Goal: Book appointment/travel/reservation

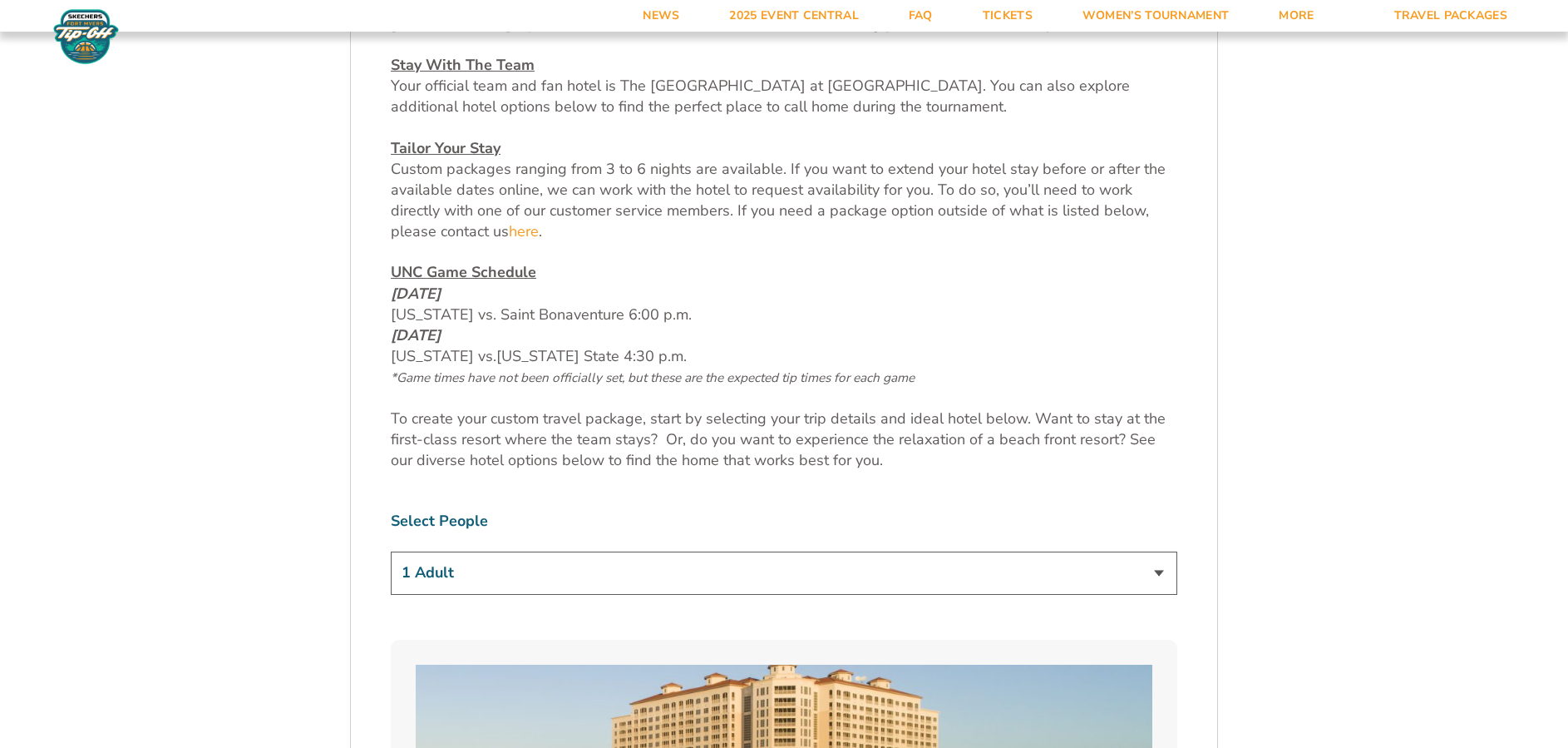
scroll to position [907, 0]
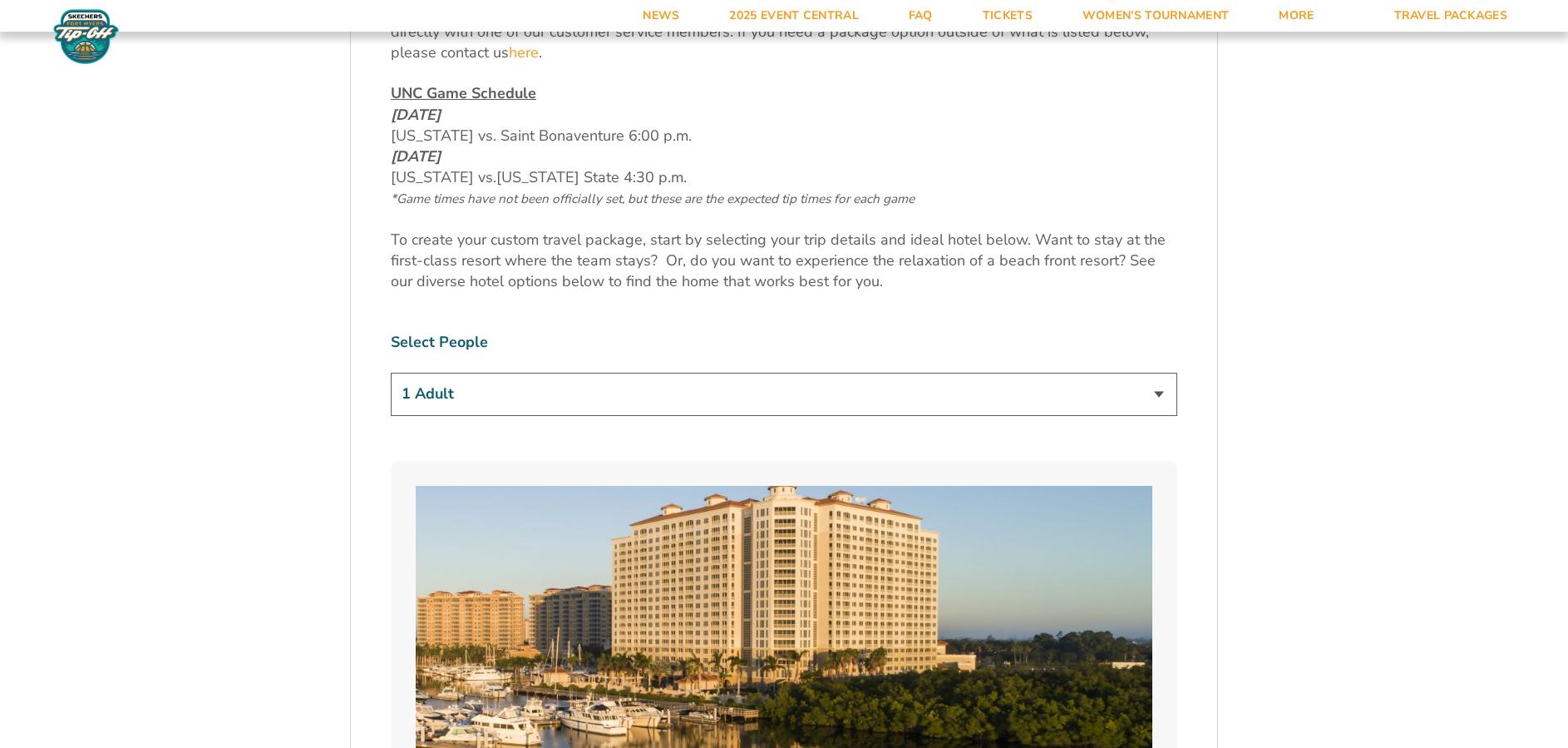
click at [1160, 393] on select "1 Adult 2 Adults 3 Adults 4 Adults 2 Adults + 1 Child 2 Adults + 2 Children 2 A…" at bounding box center [784, 394] width 787 height 43
select select "2 Adults"
click at [391, 373] on select "1 Adult 2 Adults 3 Adults 4 Adults 2 Adults + 1 Child 2 Adults + 2 Children 2 A…" at bounding box center [784, 394] width 787 height 43
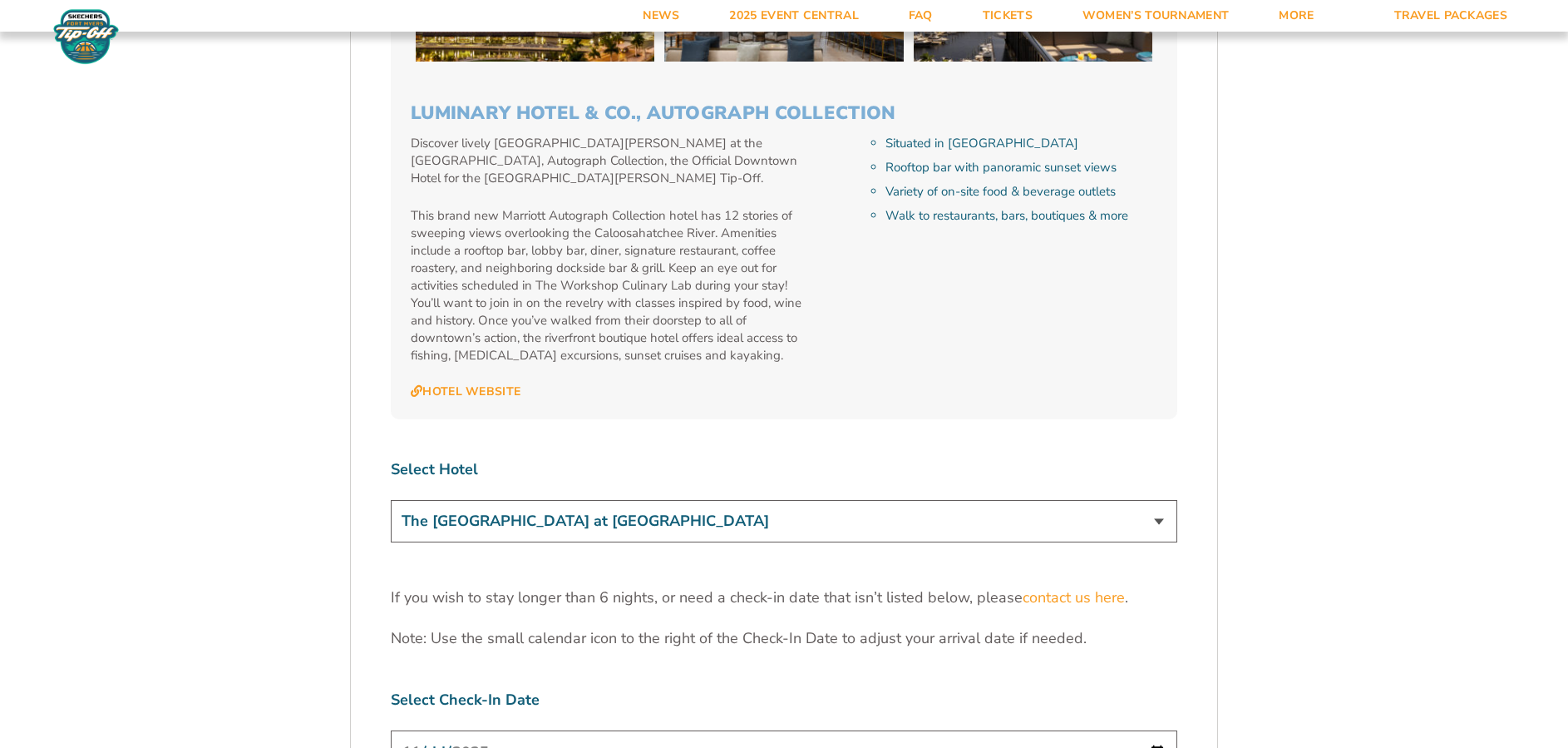
scroll to position [4837, 0]
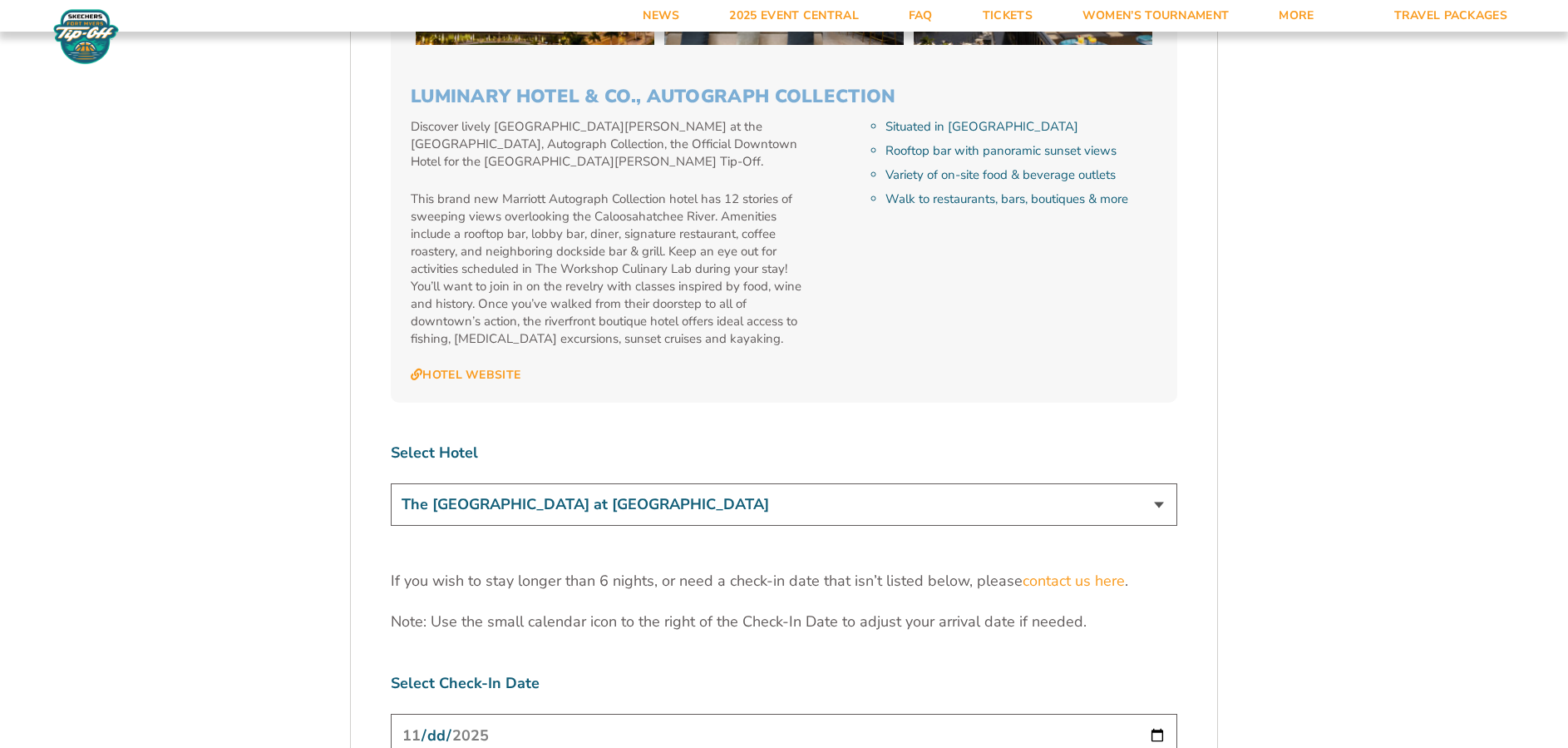
click at [1161, 484] on select "The [GEOGRAPHIC_DATA] at [GEOGRAPHIC_DATA] [GEOGRAPHIC_DATA] [GEOGRAPHIC_DATA],…" at bounding box center [784, 505] width 787 height 43
select select "17487"
click at [391, 484] on select "The [GEOGRAPHIC_DATA] at [GEOGRAPHIC_DATA] [GEOGRAPHIC_DATA] [GEOGRAPHIC_DATA],…" at bounding box center [784, 505] width 787 height 43
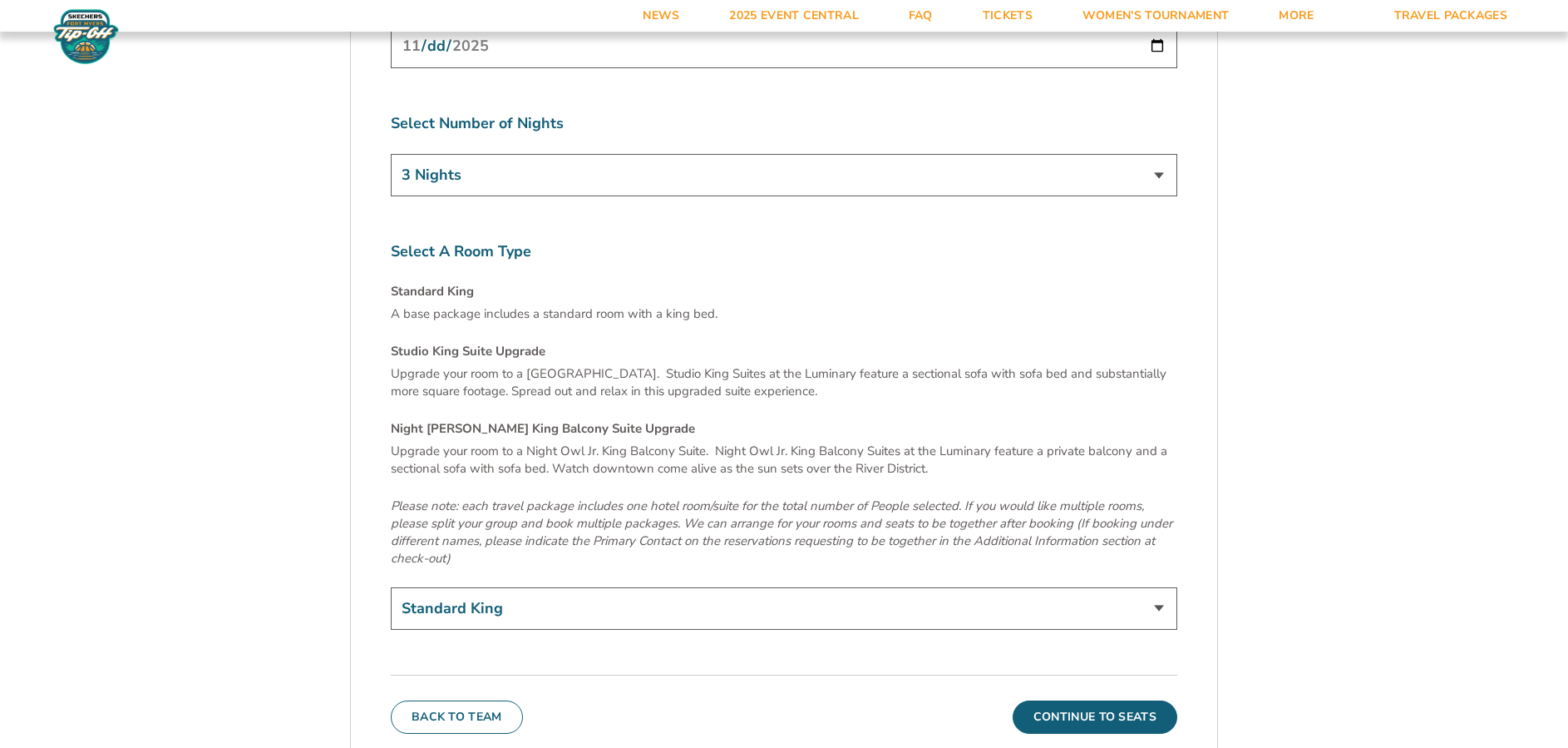
scroll to position [5583, 0]
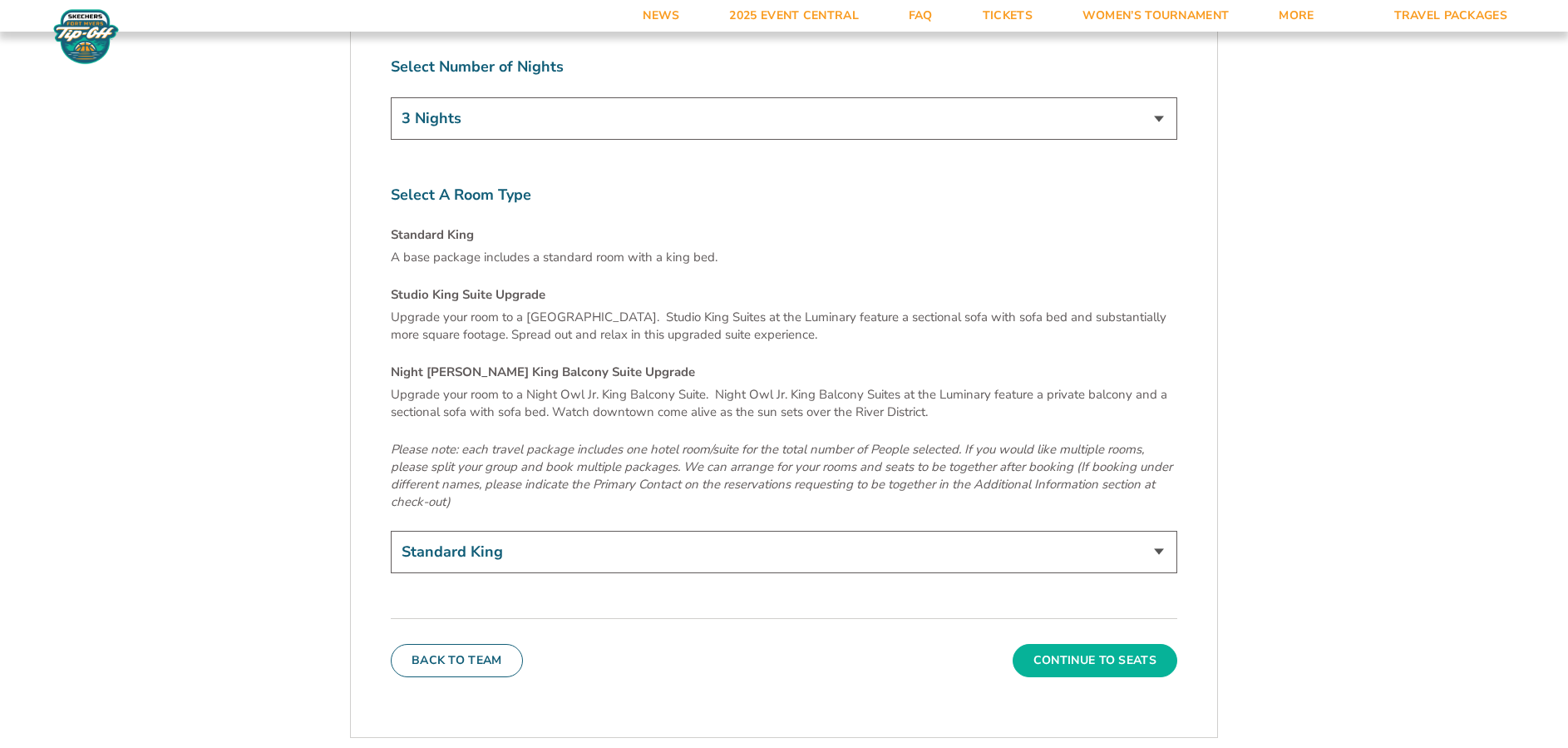
click at [1100, 644] on button "Continue To Seats" at bounding box center [1095, 661] width 164 height 34
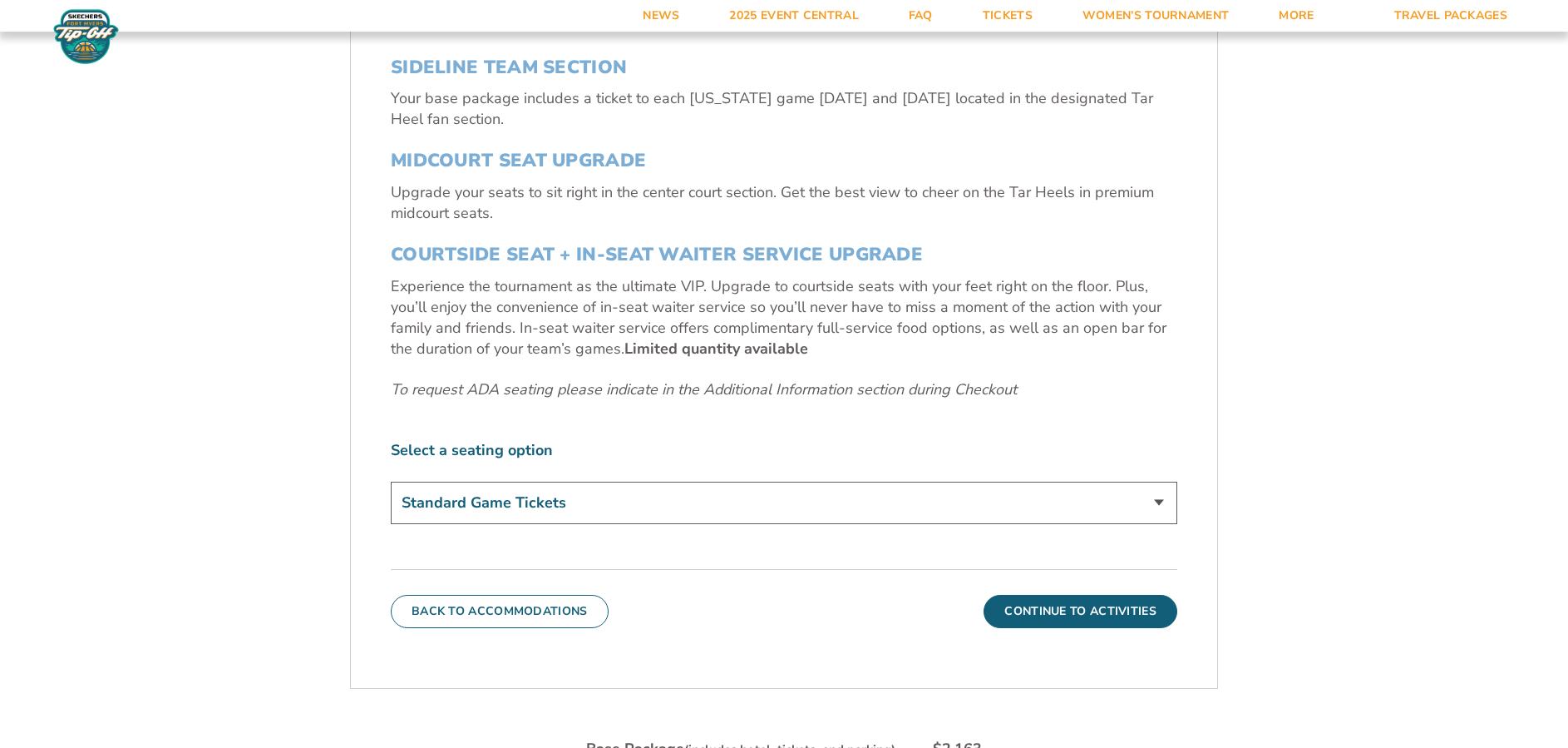
scroll to position [674, 0]
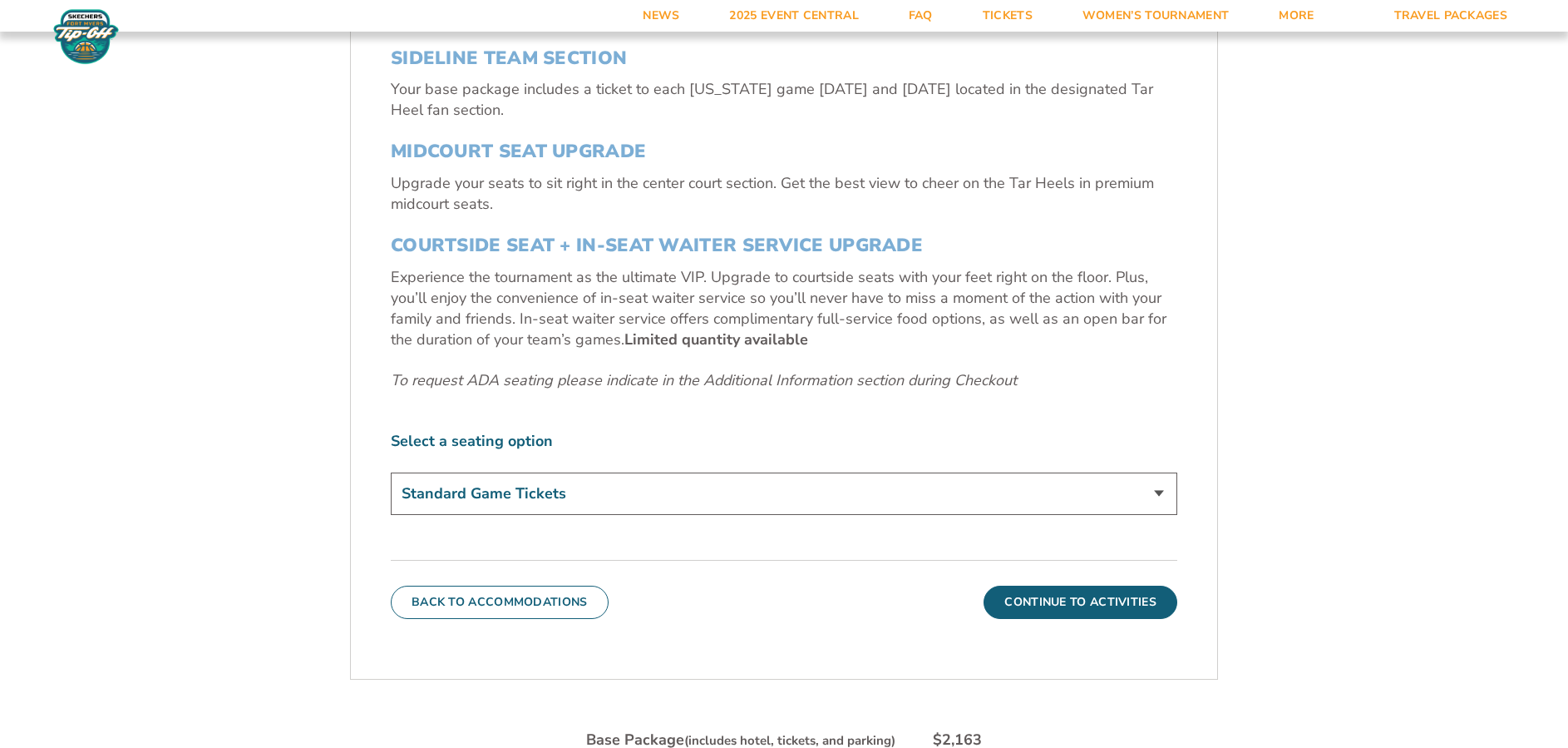
click at [1161, 498] on select "Standard Game Tickets Midcourt Seat Upgrade (+$140 per person) Courtside Seat +…" at bounding box center [784, 494] width 787 height 43
click at [1162, 491] on select "Standard Game Tickets Midcourt Seat Upgrade (+$140 per person) Courtside Seat +…" at bounding box center [784, 494] width 787 height 43
click at [1081, 605] on button "Continue To Activities" at bounding box center [1080, 603] width 194 height 34
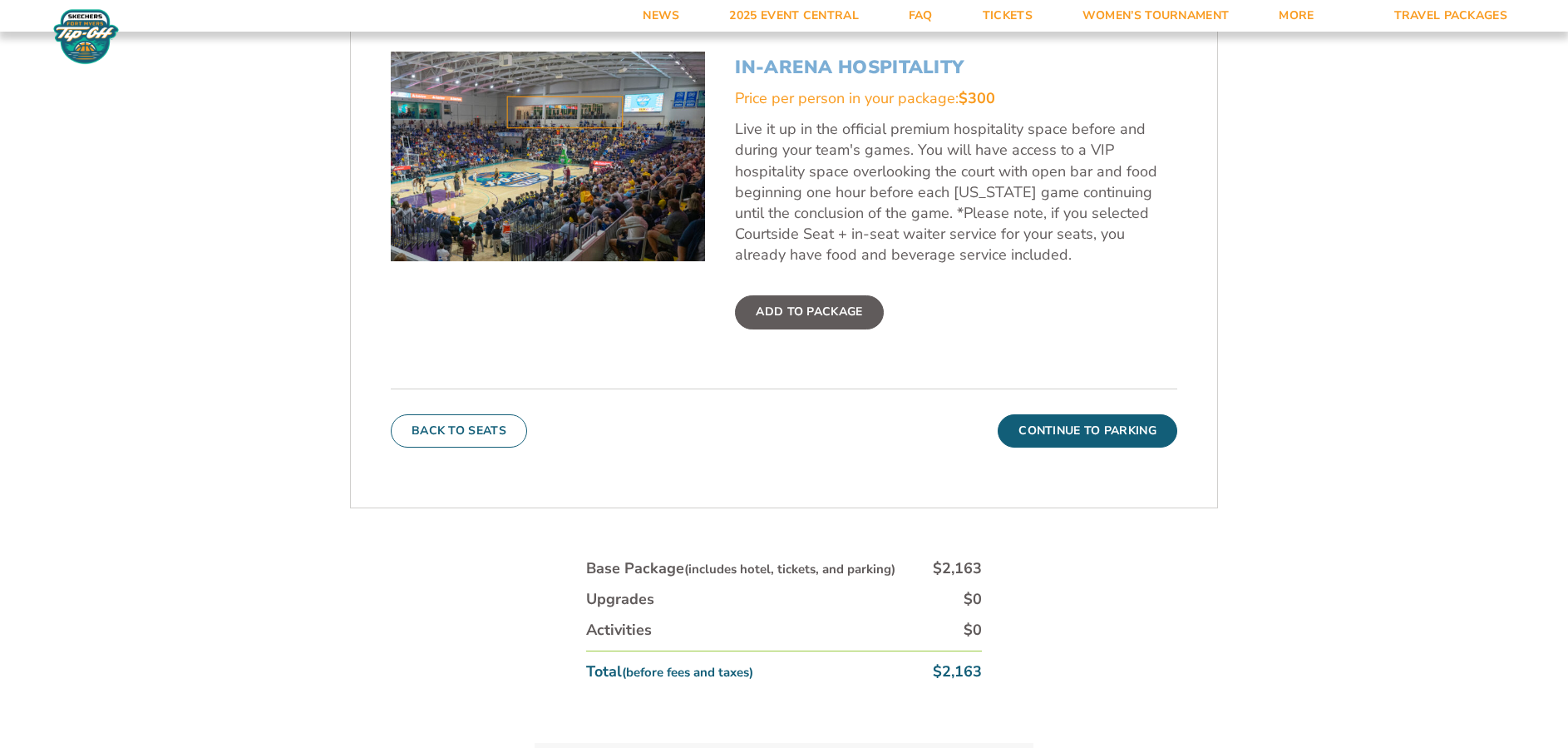
scroll to position [687, 0]
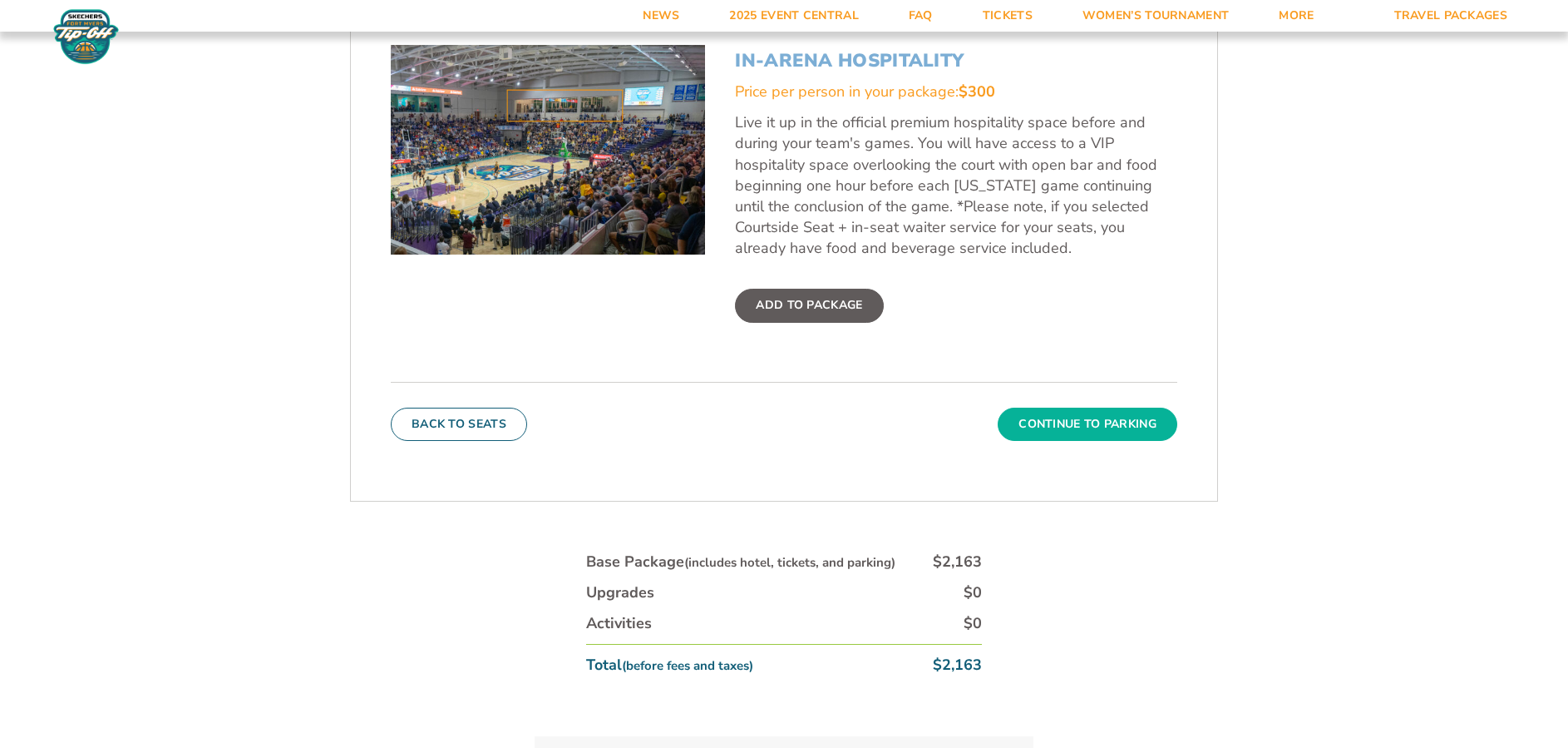
click at [1092, 423] on button "Continue To Parking" at bounding box center [1088, 424] width 179 height 34
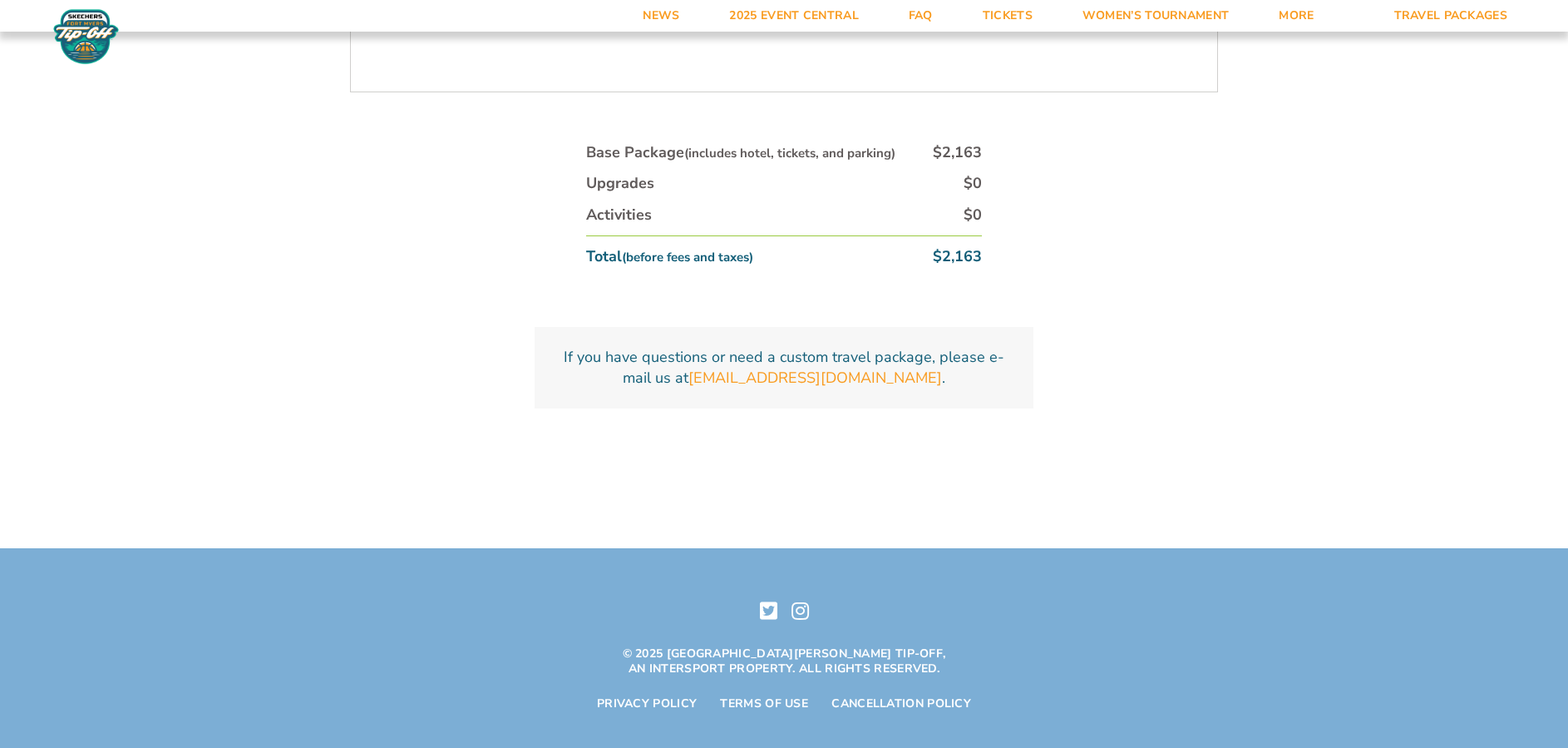
scroll to position [853, 0]
